Goal: Information Seeking & Learning: Compare options

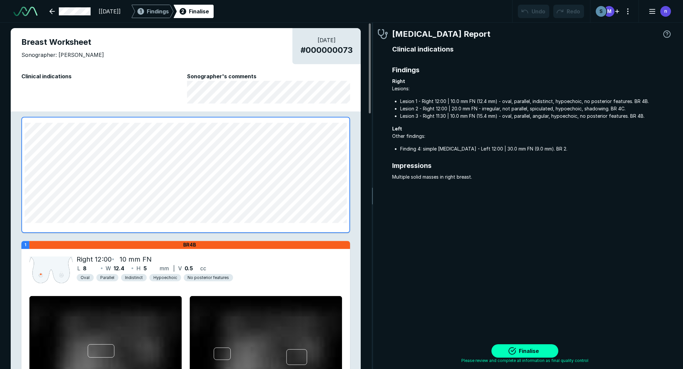
scroll to position [2403, 3935]
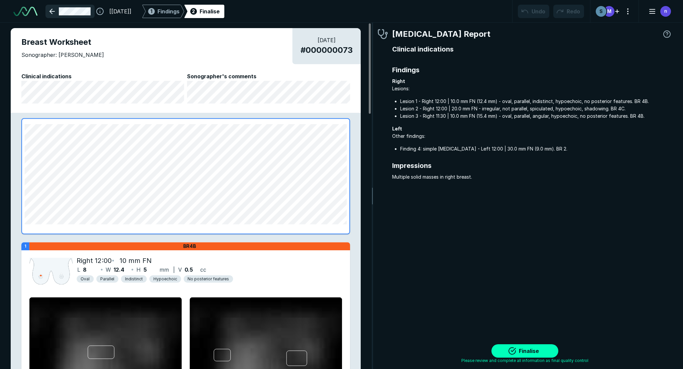
click at [55, 8] on link at bounding box center [69, 11] width 49 height 13
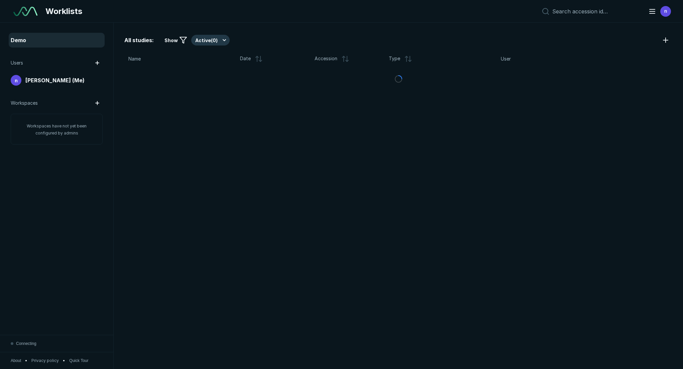
scroll to position [2296, 3316]
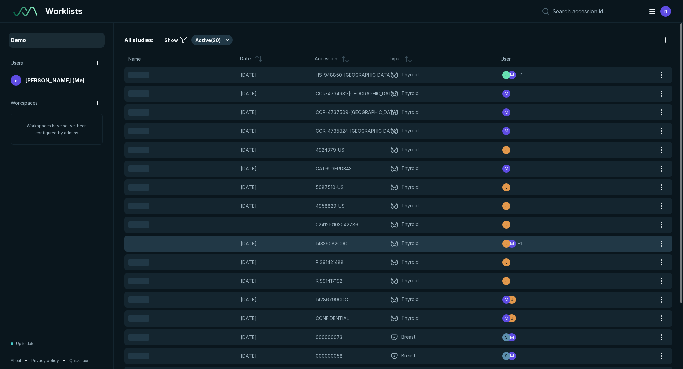
click at [477, 242] on span "Thyroid" at bounding box center [447, 244] width 112 height 8
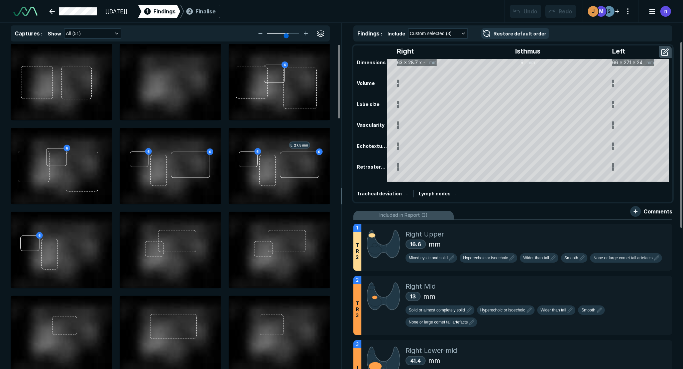
scroll to position [1544, 2290]
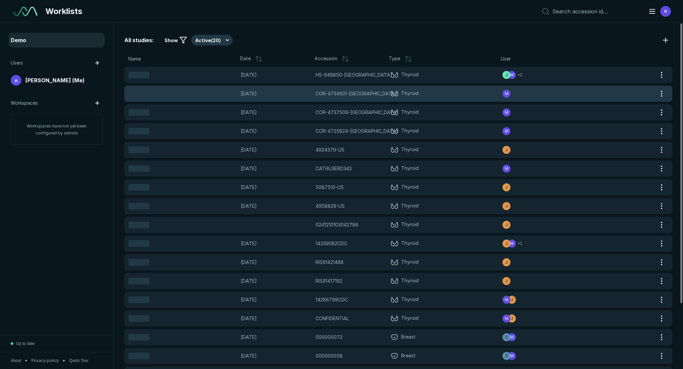
scroll to position [2296, 3316]
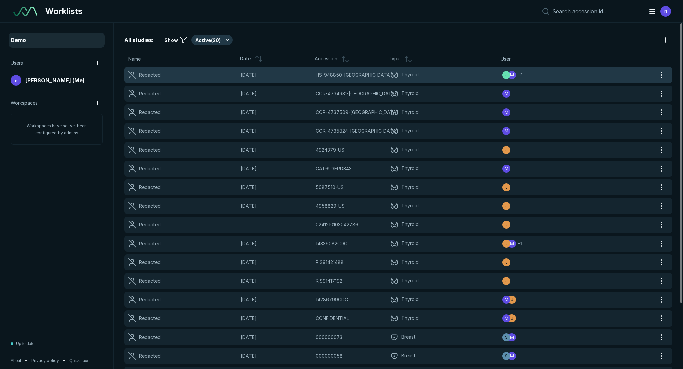
click at [514, 76] on div "M" at bounding box center [512, 75] width 8 height 8
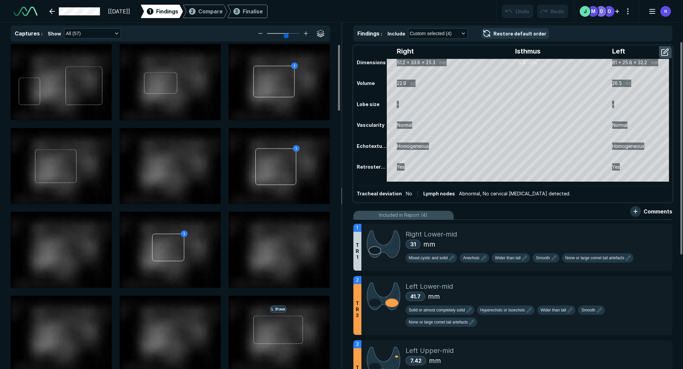
scroll to position [2403, 3935]
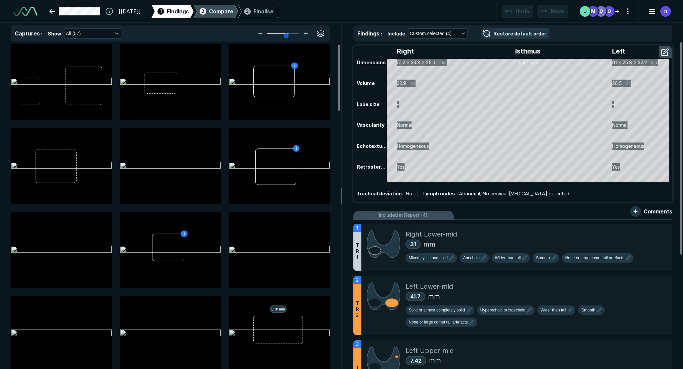
click at [232, 15] on div "2 Compare" at bounding box center [215, 11] width 35 height 13
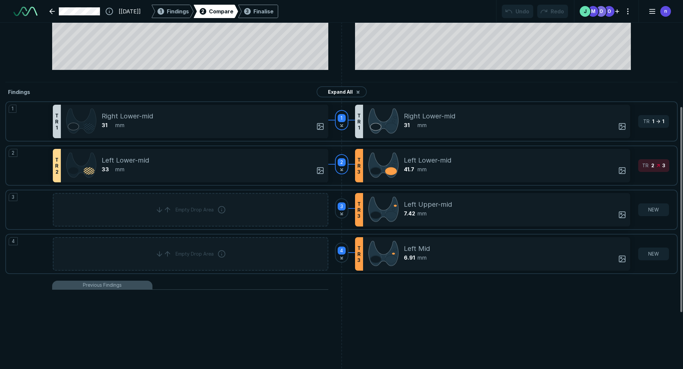
scroll to position [145, 0]
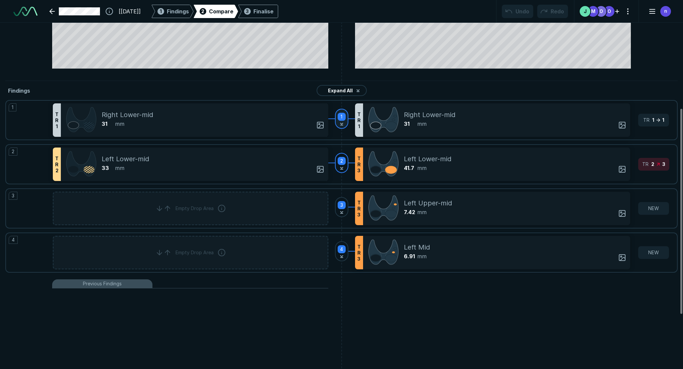
click at [341, 120] on span "1" at bounding box center [342, 116] width 2 height 7
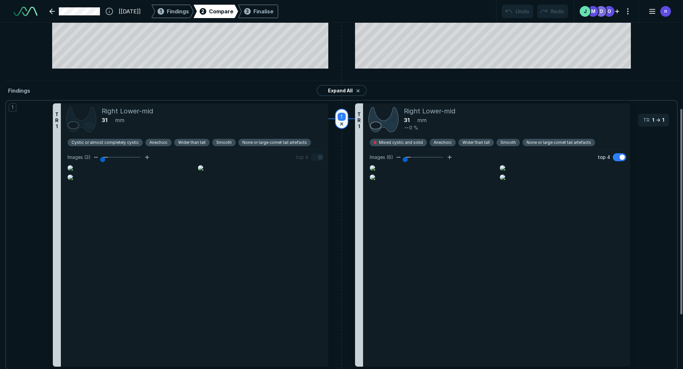
scroll to position [2674, 3887]
click at [344, 122] on div "1" at bounding box center [341, 119] width 13 height 20
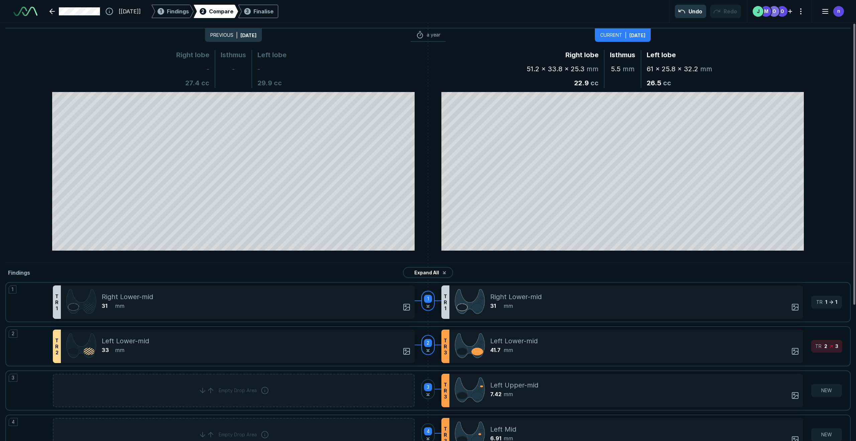
scroll to position [0, 0]
click at [270, 14] on div "Finalise" at bounding box center [264, 11] width 20 height 8
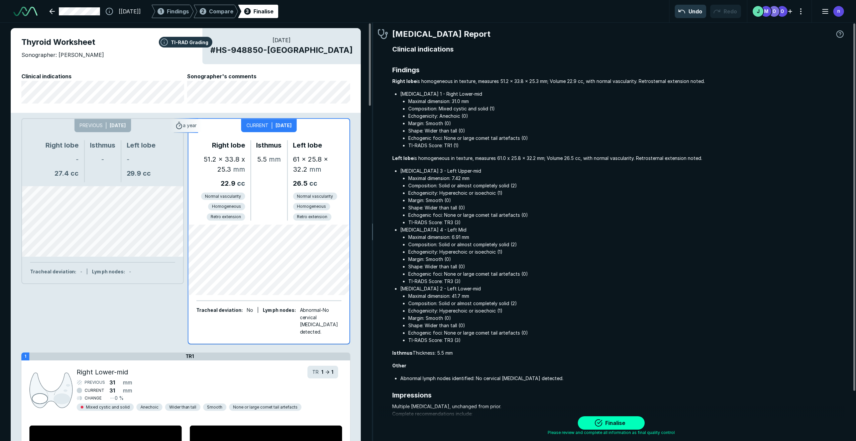
scroll to position [1, 0]
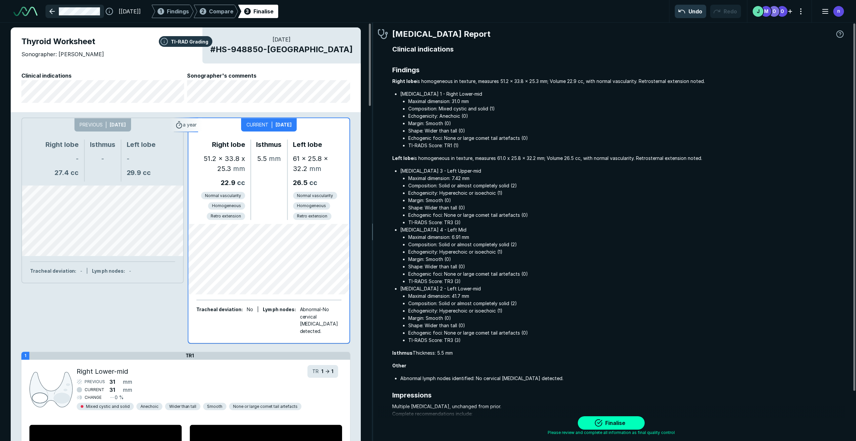
click at [50, 9] on link at bounding box center [74, 11] width 59 height 13
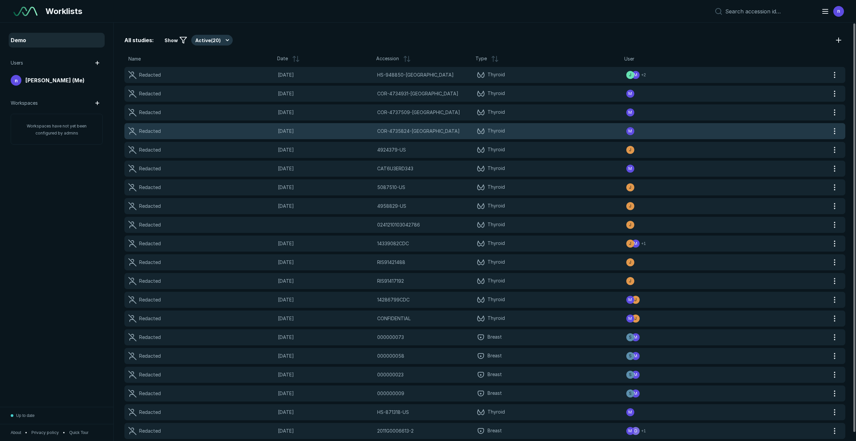
scroll to position [0, 0]
click at [546, 131] on span "Thyroid" at bounding box center [552, 131] width 150 height 8
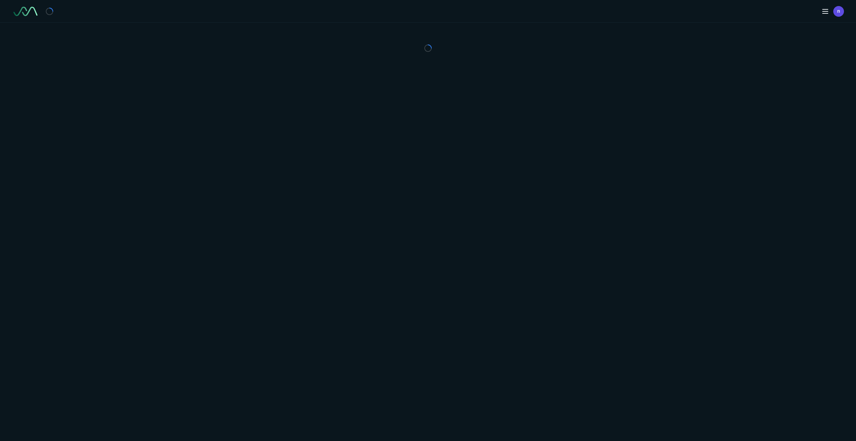
click at [546, 131] on div "n" at bounding box center [428, 220] width 856 height 441
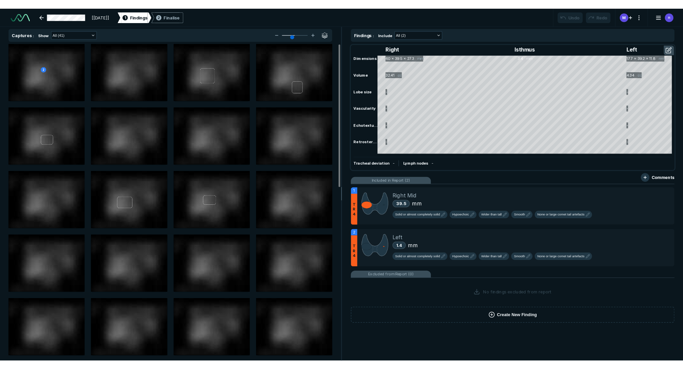
scroll to position [2727, 4713]
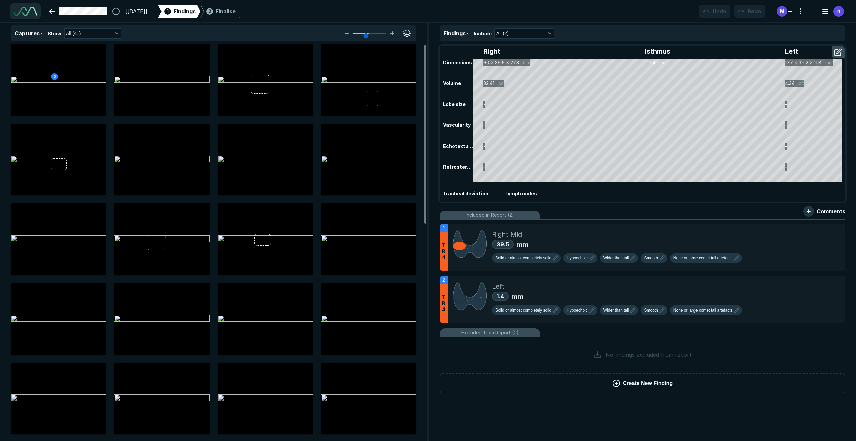
type input "4"
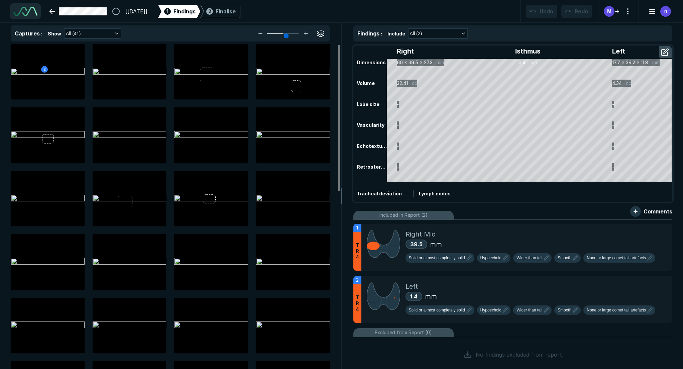
scroll to position [1544, 2290]
